Goal: Find specific page/section: Find specific page/section

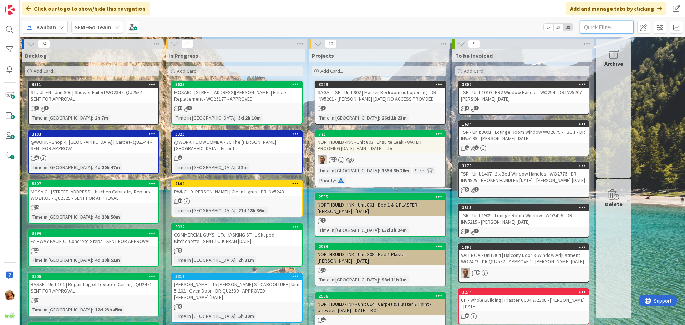
click at [595, 27] on input "text" at bounding box center [606, 27] width 53 height 13
type input "001"
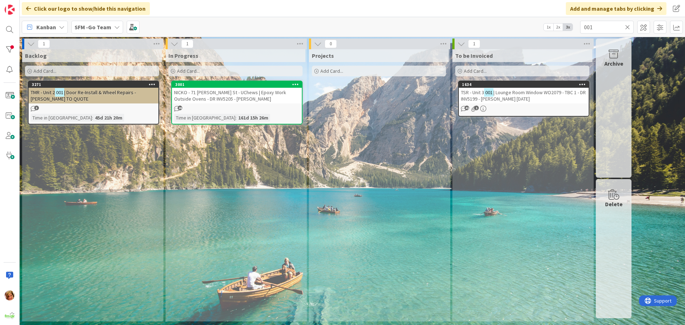
click at [116, 93] on span "| Door Re-Install & Wheel Repairs - [PERSON_NAME] TO QUOTE" at bounding box center [83, 95] width 105 height 13
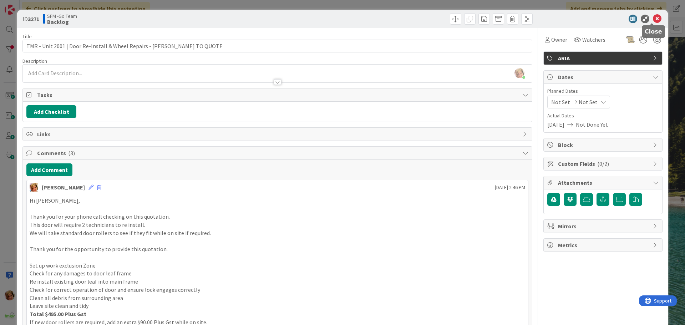
click at [653, 19] on icon at bounding box center [657, 19] width 9 height 9
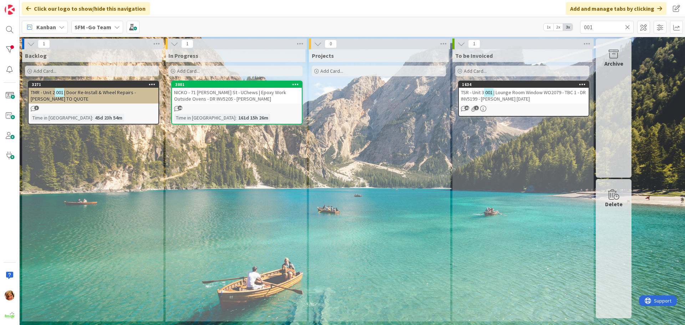
click at [627, 25] on icon at bounding box center [627, 27] width 5 height 6
